Goal: Task Accomplishment & Management: Manage account settings

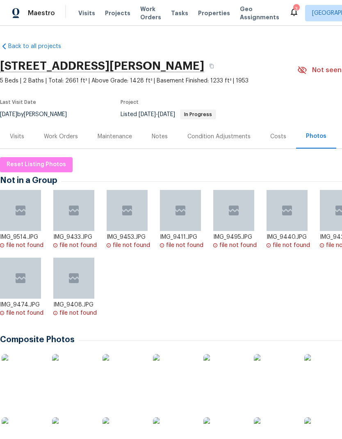
click at [20, 136] on div "Visits" at bounding box center [17, 136] width 14 height 8
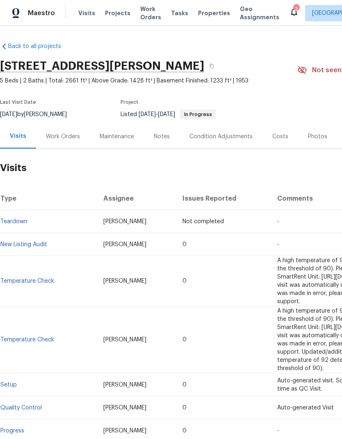
click at [63, 140] on div "Work Orders" at bounding box center [63, 136] width 34 height 8
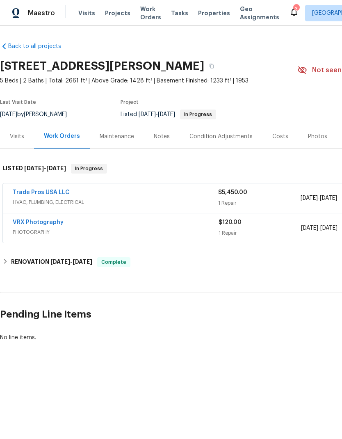
click at [51, 195] on link "Trade Pros USA LLC" at bounding box center [41, 192] width 57 height 6
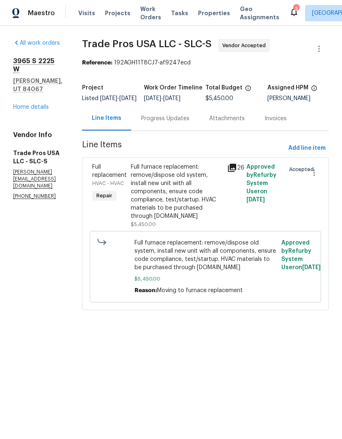
click at [36, 104] on link "Home details" at bounding box center [31, 107] width 36 height 6
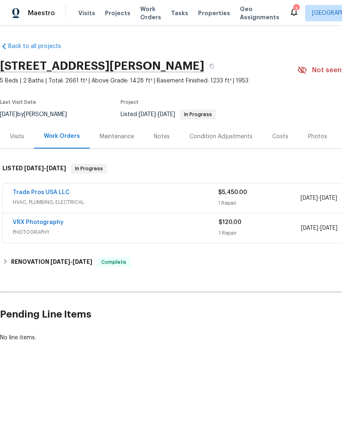
click at [46, 194] on link "Trade Pros USA LLC" at bounding box center [41, 192] width 57 height 6
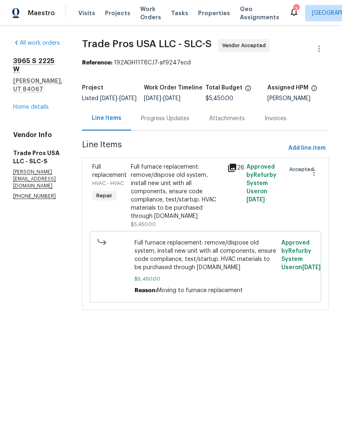
click at [178, 123] on div "Progress Updates" at bounding box center [165, 118] width 48 height 8
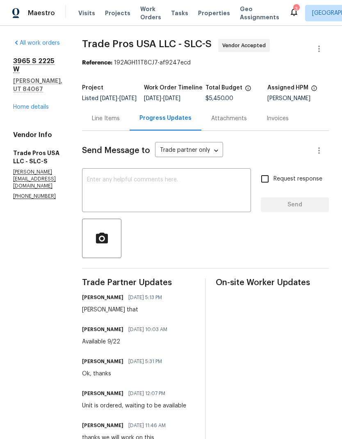
click at [87, 11] on span "Visits" at bounding box center [86, 13] width 17 height 8
click at [42, 104] on link "Home details" at bounding box center [31, 107] width 36 height 6
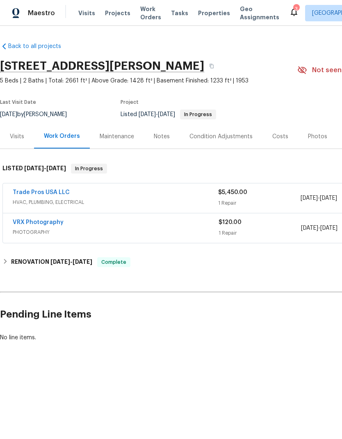
click at [21, 139] on div "Visits" at bounding box center [17, 136] width 14 height 8
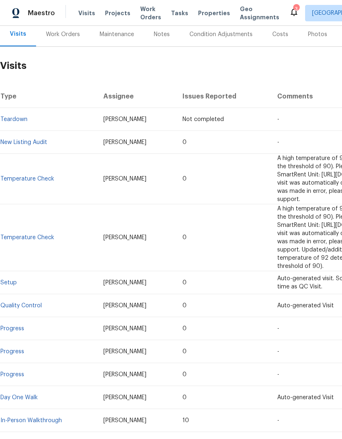
scroll to position [102, 0]
click at [47, 418] on link "In-Person Walkthrough" at bounding box center [31, 421] width 62 height 6
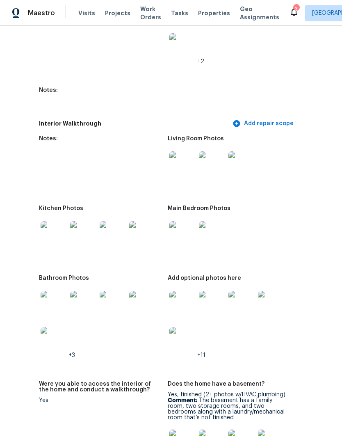
scroll to position [1430, 56]
click at [183, 159] on img at bounding box center [183, 164] width 26 height 26
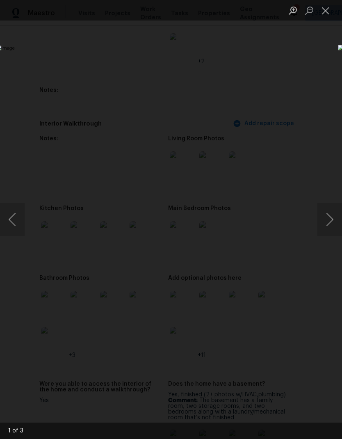
scroll to position [1430, 0]
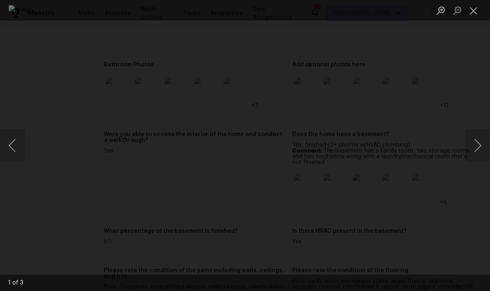
click at [178, 199] on img "Lightbox" at bounding box center [245, 145] width 472 height 281
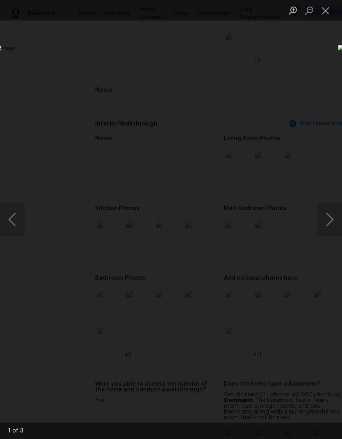
click at [331, 12] on button "Close lightbox" at bounding box center [325, 10] width 16 height 14
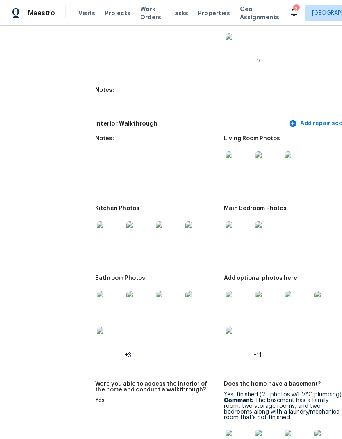
click at [114, 231] on img at bounding box center [110, 234] width 26 height 26
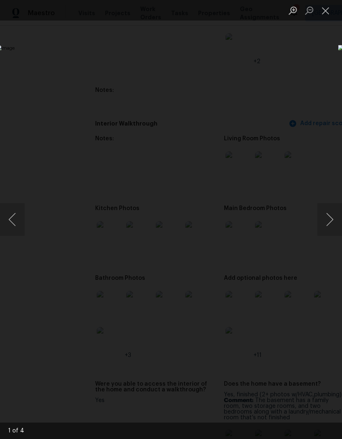
click at [326, 9] on button "Close lightbox" at bounding box center [325, 10] width 16 height 14
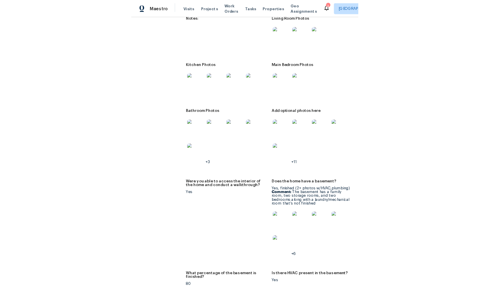
scroll to position [1541, 13]
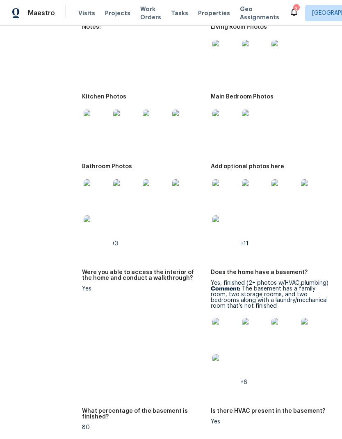
click at [98, 189] on img at bounding box center [97, 192] width 26 height 26
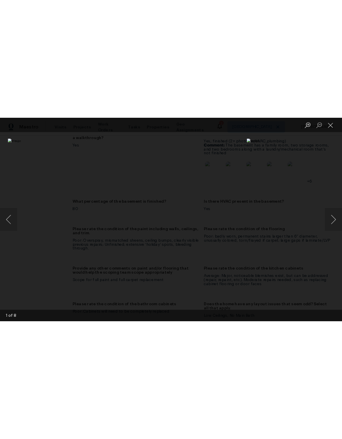
scroll to position [1541, 0]
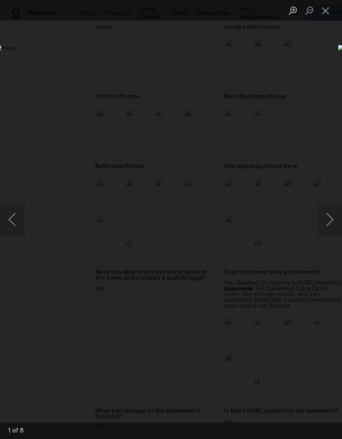
click at [325, 14] on button "Close lightbox" at bounding box center [325, 10] width 16 height 14
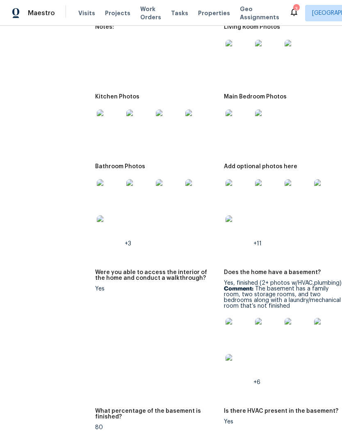
click at [241, 116] on img at bounding box center [239, 123] width 26 height 26
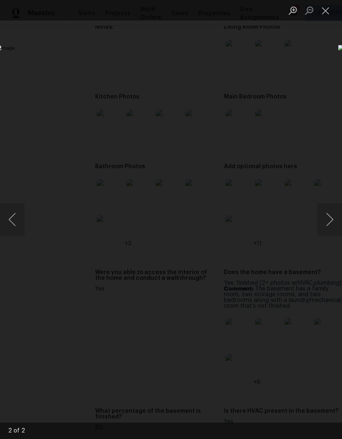
click at [329, 16] on button "Close lightbox" at bounding box center [325, 10] width 16 height 14
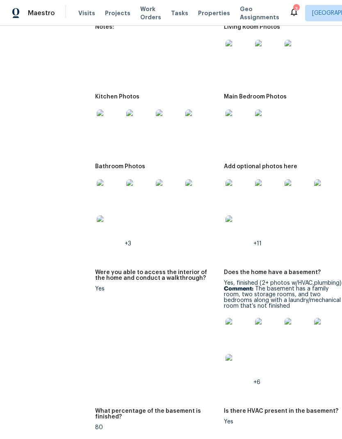
click at [240, 183] on img at bounding box center [239, 192] width 26 height 26
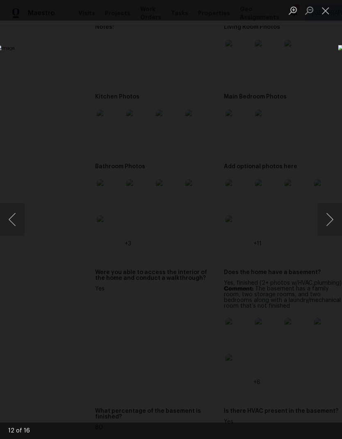
click at [325, 10] on button "Close lightbox" at bounding box center [325, 10] width 16 height 14
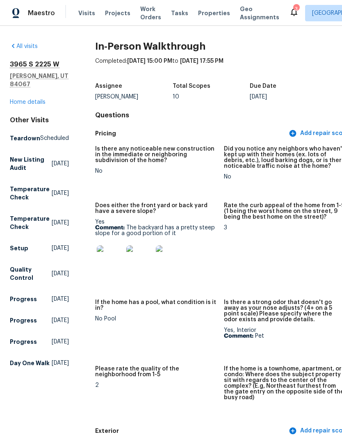
scroll to position [0, 0]
click at [37, 99] on link "Home details" at bounding box center [28, 102] width 36 height 6
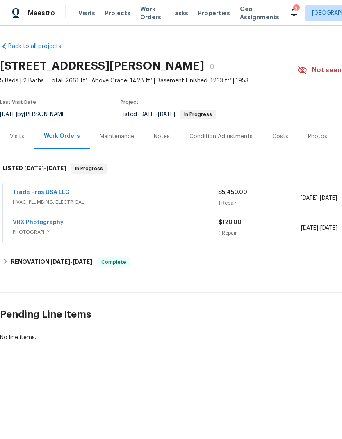
click at [316, 139] on div "Photos" at bounding box center [317, 136] width 19 height 8
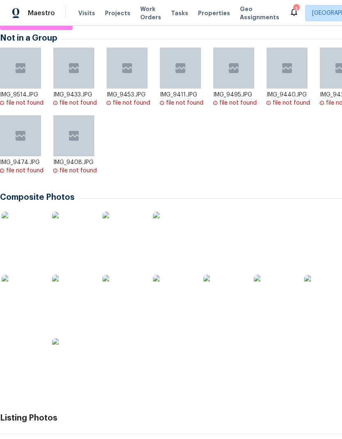
scroll to position [143, 0]
click at [28, 240] on img at bounding box center [22, 231] width 41 height 41
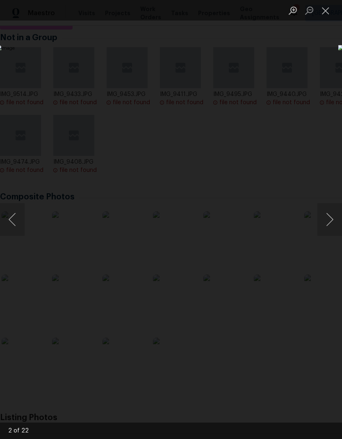
click at [326, 12] on button "Close lightbox" at bounding box center [325, 10] width 16 height 14
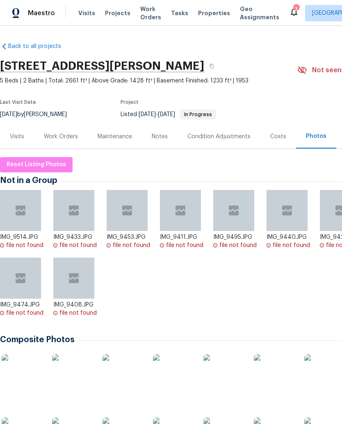
scroll to position [0, 0]
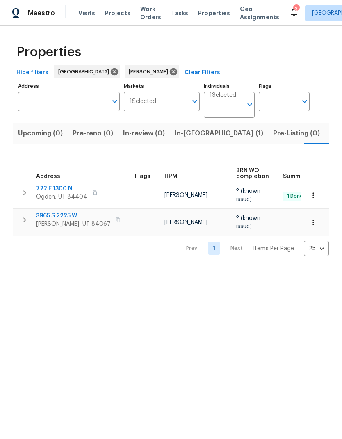
scroll to position [0, 15]
click at [310, 141] on button "Listed (10)" at bounding box center [332, 133] width 44 height 21
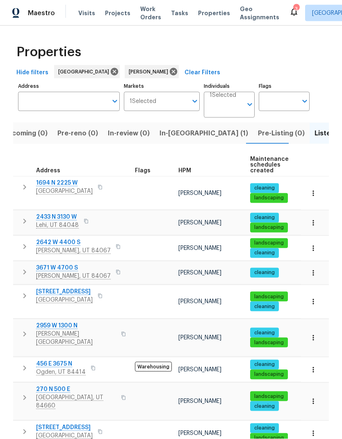
scroll to position [25, 0]
click at [63, 246] on span "Roy, UT 84067" at bounding box center [73, 250] width 75 height 8
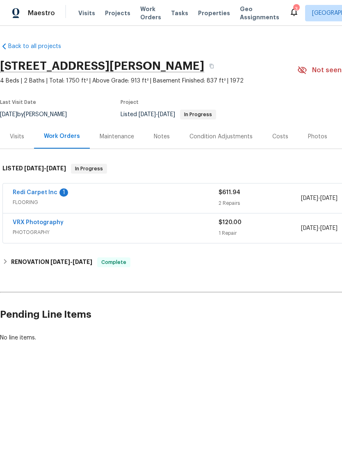
click at [49, 195] on link "Redi Carpet Inc" at bounding box center [35, 192] width 45 height 6
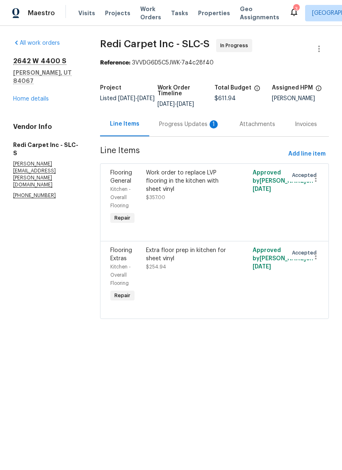
click at [188, 130] on div "Progress Updates 1" at bounding box center [189, 124] width 80 height 24
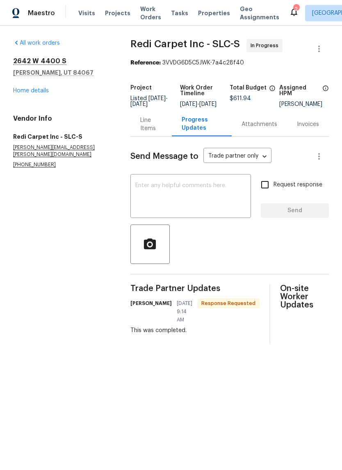
click at [41, 93] on link "Home details" at bounding box center [31, 91] width 36 height 6
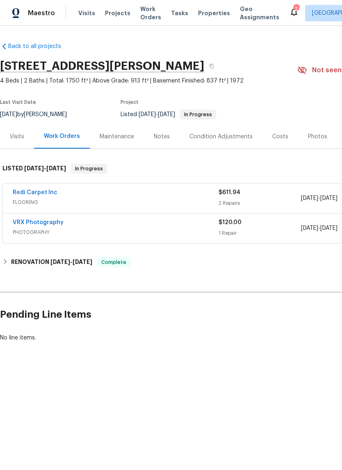
click at [76, 194] on div "Redi Carpet Inc" at bounding box center [116, 193] width 206 height 10
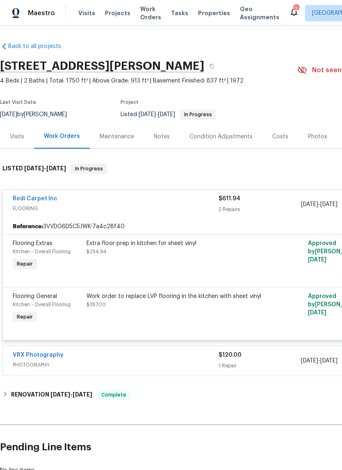
click at [180, 254] on div "Extra floor prep in kitchen for sheet vinyl $254.94" at bounding box center [177, 247] width 180 height 16
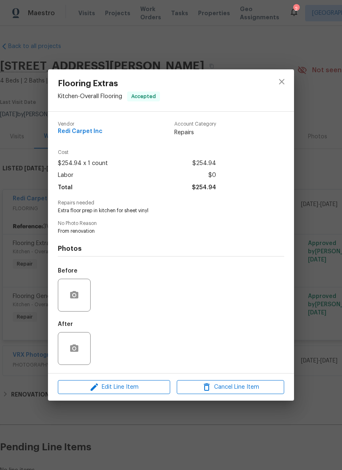
click at [189, 350] on div "After" at bounding box center [171, 342] width 226 height 53
click at [283, 81] on icon "close" at bounding box center [281, 81] width 5 height 5
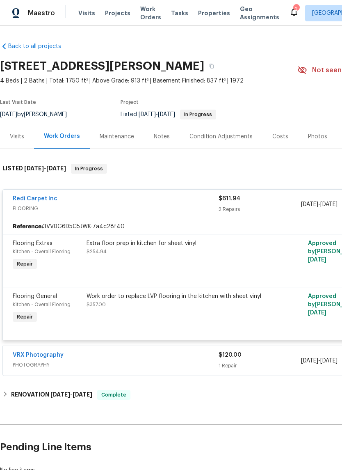
click at [48, 201] on link "Redi Carpet Inc" at bounding box center [35, 199] width 45 height 6
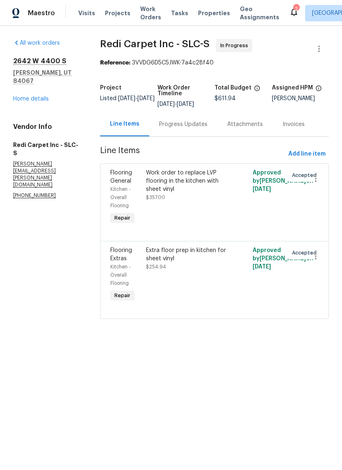
click at [191, 127] on div "Progress Updates" at bounding box center [183, 124] width 48 height 8
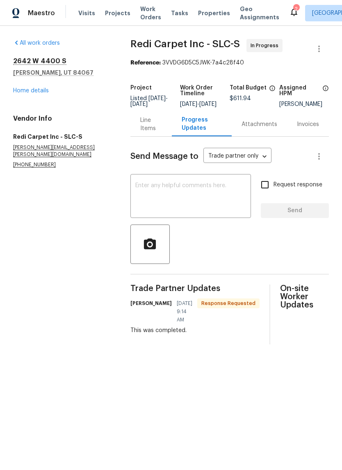
click at [206, 201] on textarea at bounding box center [190, 197] width 111 height 29
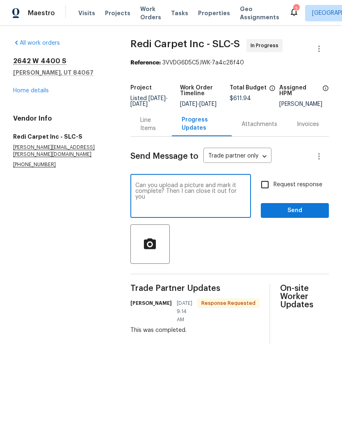
type textarea "Can you upload a picture and mark it complete? Then I can close it out for you"
click at [304, 213] on span "Send" at bounding box center [294, 210] width 55 height 10
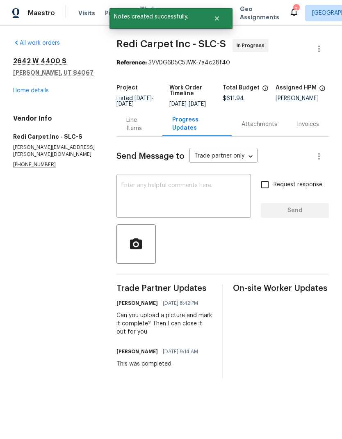
click at [42, 88] on link "Home details" at bounding box center [31, 91] width 36 height 6
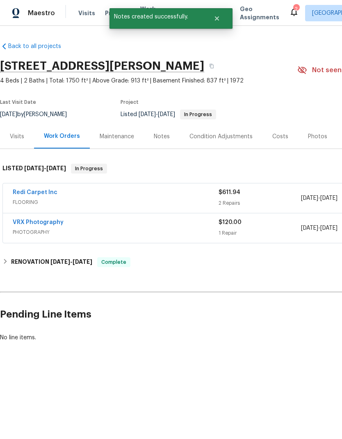
click at [317, 137] on div "Photos" at bounding box center [317, 136] width 19 height 8
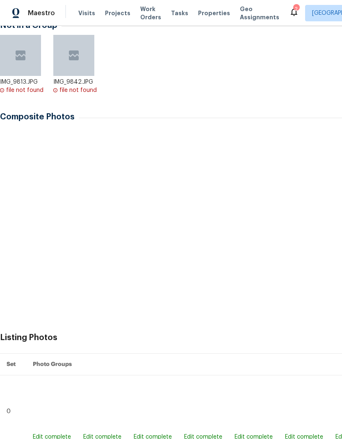
scroll to position [155, 0]
click at [91, 155] on img at bounding box center [72, 151] width 41 height 41
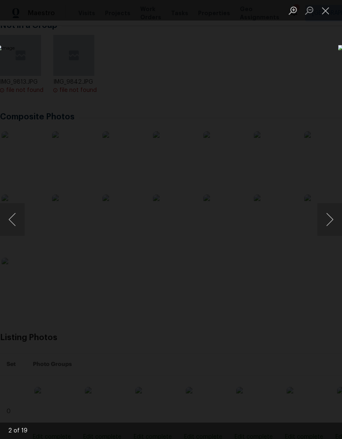
click at [330, 223] on button "Next image" at bounding box center [329, 219] width 25 height 33
click at [323, 226] on button "Next image" at bounding box center [329, 219] width 25 height 33
click at [326, 226] on button "Next image" at bounding box center [329, 219] width 25 height 33
click at [327, 225] on button "Next image" at bounding box center [329, 219] width 25 height 33
click at [329, 223] on button "Next image" at bounding box center [329, 219] width 25 height 33
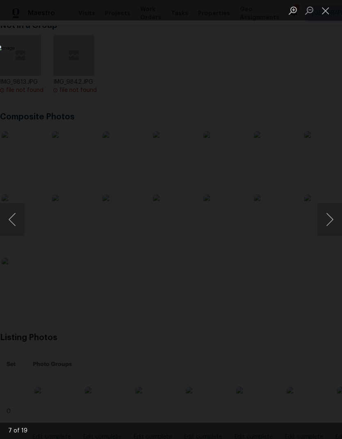
click at [329, 222] on button "Next image" at bounding box center [329, 219] width 25 height 33
click at [328, 222] on button "Next image" at bounding box center [329, 219] width 25 height 33
click at [329, 221] on button "Next image" at bounding box center [329, 219] width 25 height 33
click at [12, 228] on button "Previous image" at bounding box center [12, 219] width 25 height 33
click at [329, 219] on button "Next image" at bounding box center [329, 219] width 25 height 33
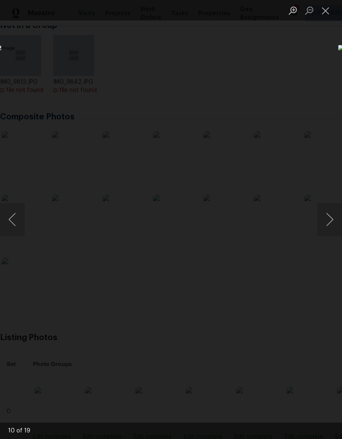
click at [328, 220] on button "Next image" at bounding box center [329, 219] width 25 height 33
click at [327, 225] on button "Next image" at bounding box center [329, 219] width 25 height 33
click at [326, 226] on button "Next image" at bounding box center [329, 219] width 25 height 33
click at [327, 226] on button "Next image" at bounding box center [329, 219] width 25 height 33
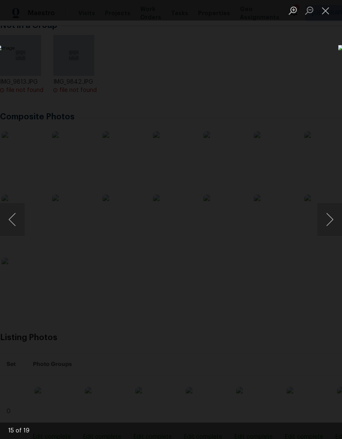
click at [326, 11] on button "Close lightbox" at bounding box center [325, 10] width 16 height 14
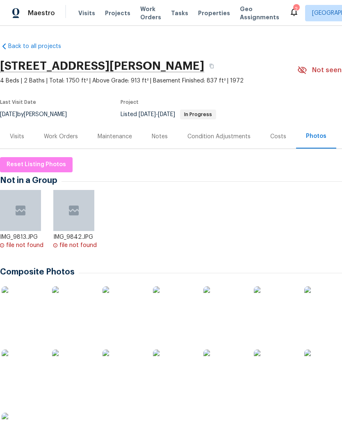
scroll to position [0, 0]
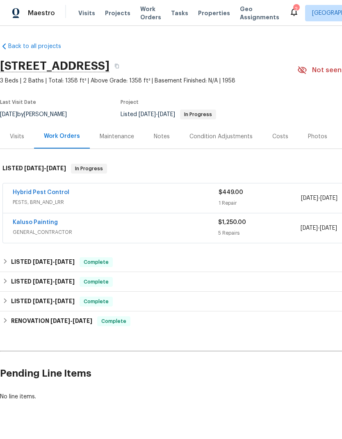
click at [50, 224] on link "Kaluso Painting" at bounding box center [35, 222] width 45 height 6
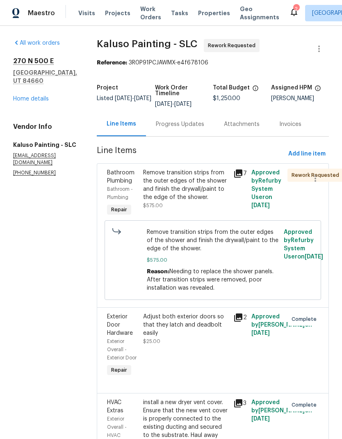
click at [187, 188] on div "Remove transition strips from the outer edges of the shower and finish the dryw…" at bounding box center [185, 185] width 85 height 33
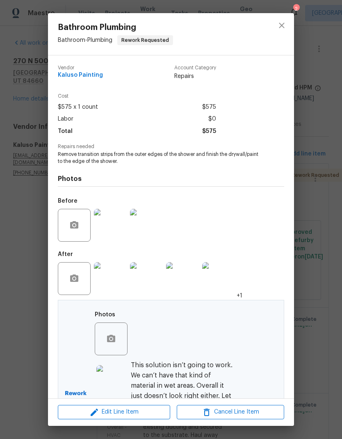
click at [120, 279] on img at bounding box center [110, 278] width 33 height 33
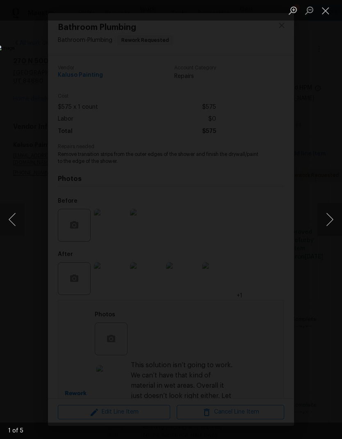
click at [330, 224] on button "Next image" at bounding box center [329, 219] width 25 height 33
click at [329, 227] on button "Next image" at bounding box center [329, 219] width 25 height 33
click at [327, 229] on button "Next image" at bounding box center [329, 219] width 25 height 33
click at [327, 227] on button "Next image" at bounding box center [329, 219] width 25 height 33
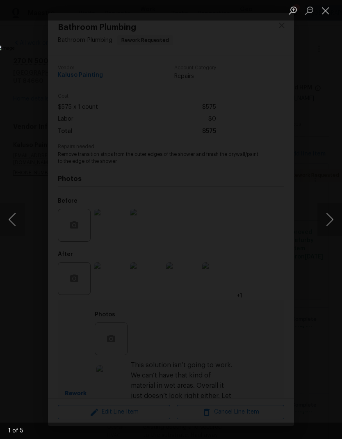
click at [327, 226] on button "Next image" at bounding box center [329, 219] width 25 height 33
click at [327, 227] on button "Next image" at bounding box center [329, 219] width 25 height 33
click at [326, 227] on button "Next image" at bounding box center [329, 219] width 25 height 33
click at [325, 228] on button "Next image" at bounding box center [329, 219] width 25 height 33
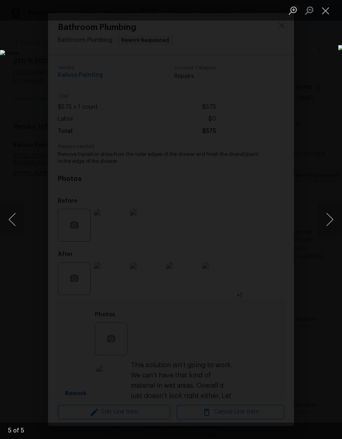
click at [327, 9] on button "Close lightbox" at bounding box center [325, 10] width 16 height 14
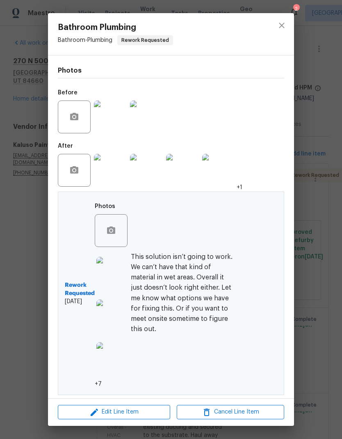
scroll to position [110, 0]
click at [119, 364] on img at bounding box center [112, 358] width 33 height 33
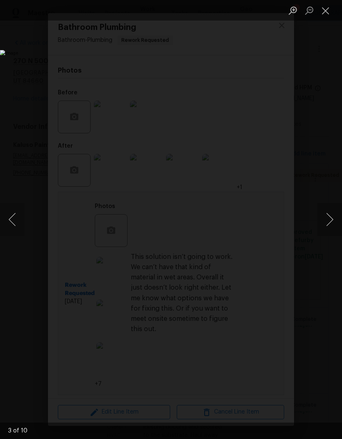
click at [11, 222] on button "Previous image" at bounding box center [12, 219] width 25 height 33
click at [330, 224] on button "Next image" at bounding box center [329, 219] width 25 height 33
click at [10, 220] on button "Previous image" at bounding box center [12, 219] width 25 height 33
click at [9, 222] on button "Previous image" at bounding box center [12, 219] width 25 height 33
click at [330, 221] on button "Next image" at bounding box center [329, 219] width 25 height 33
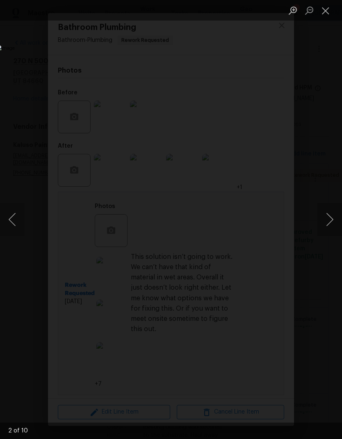
click at [330, 222] on button "Next image" at bounding box center [329, 219] width 25 height 33
click at [328, 221] on button "Next image" at bounding box center [329, 219] width 25 height 33
click at [324, 13] on button "Close lightbox" at bounding box center [325, 10] width 16 height 14
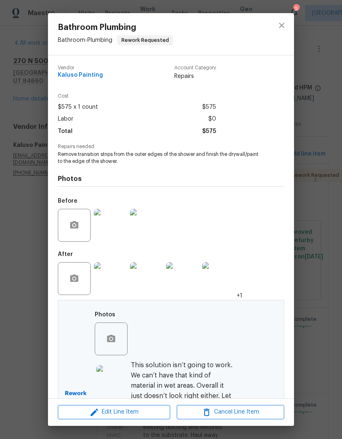
scroll to position [0, 0]
click at [282, 26] on icon "close" at bounding box center [282, 26] width 10 height 10
